Goal: Navigation & Orientation: Go to known website

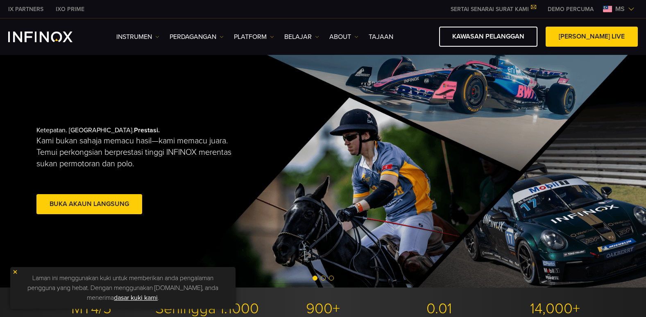
click at [616, 9] on span "ms" at bounding box center [620, 9] width 16 height 10
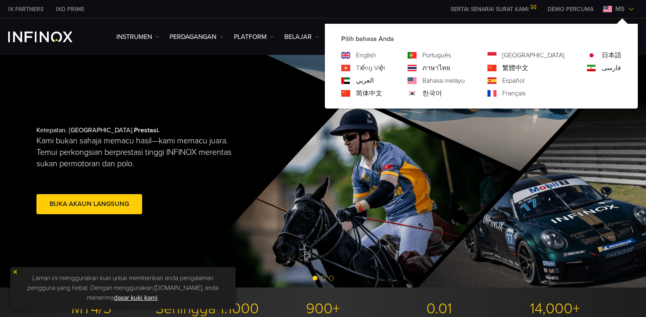
click at [376, 56] on link "English" at bounding box center [366, 55] width 20 height 10
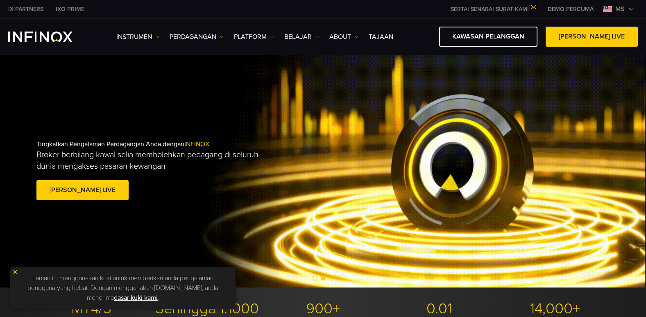
click at [614, 8] on span "ms" at bounding box center [620, 9] width 16 height 10
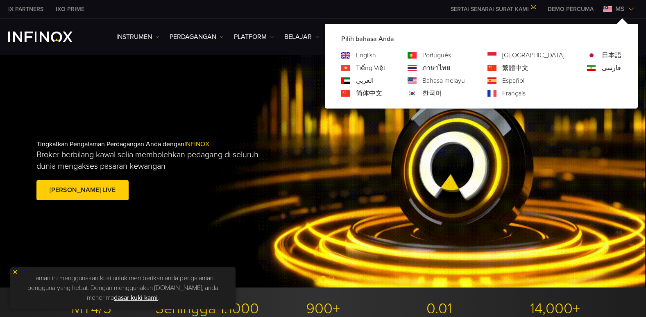
click at [376, 56] on link "English" at bounding box center [366, 55] width 20 height 10
